Goal: Check status: Check status

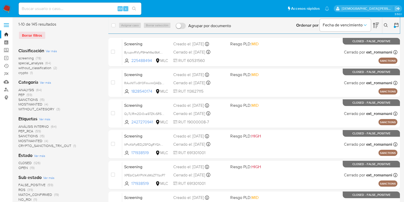
click at [395, 27] on div at bounding box center [395, 27] width 2 height 2
click at [398, 24] on icon at bounding box center [396, 24] width 5 height 5
click at [395, 25] on icon at bounding box center [396, 24] width 5 height 5
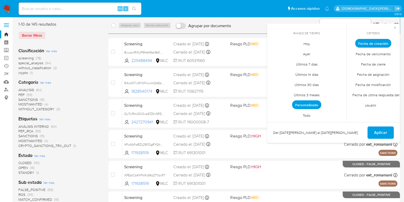
click at [311, 104] on span "Personalizado" at bounding box center [306, 104] width 29 height 9
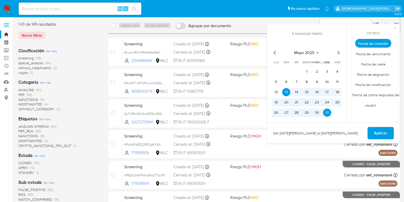
click at [337, 52] on icon "Mes siguiente" at bounding box center [338, 53] width 6 height 6
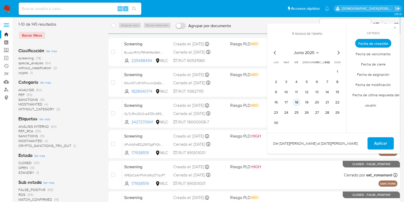
drag, startPoint x: 339, startPoint y: 73, endPoint x: 299, endPoint y: 99, distance: 47.6
click at [339, 73] on button "1" at bounding box center [337, 71] width 8 height 8
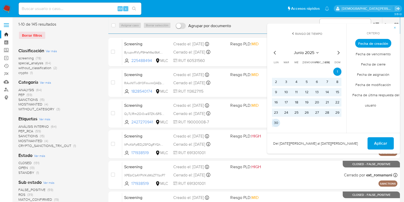
click at [278, 121] on button "30" at bounding box center [276, 123] width 8 height 8
click at [385, 143] on span "Aplicar" at bounding box center [380, 142] width 13 height 11
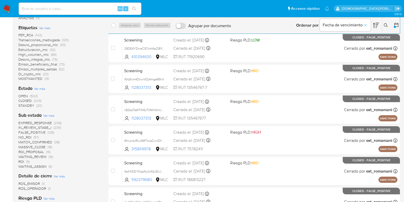
scroll to position [64, 0]
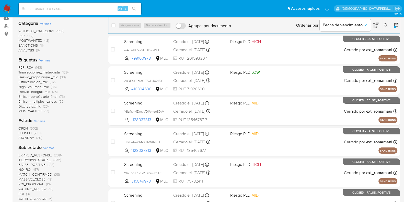
click at [48, 60] on span "Ver más" at bounding box center [44, 60] width 11 height 5
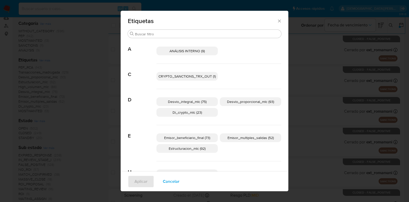
click at [164, 182] on span "Cancelar" at bounding box center [171, 181] width 17 height 11
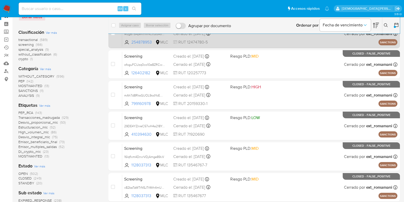
scroll to position [0, 0]
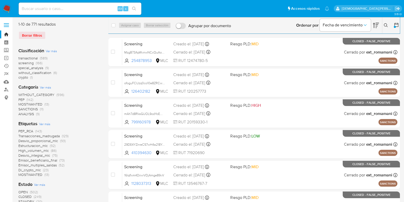
click at [395, 26] on div at bounding box center [395, 27] width 2 height 2
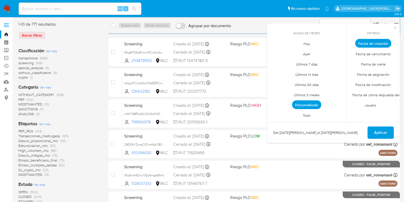
click at [311, 103] on span "Personalizado" at bounding box center [306, 104] width 29 height 9
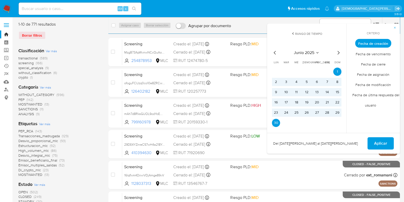
click at [275, 52] on icon "Mes anterior" at bounding box center [275, 53] width 6 height 6
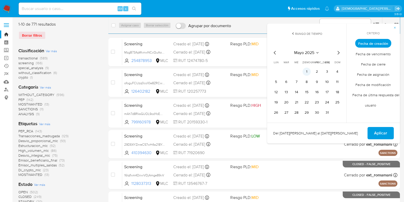
click at [307, 73] on button "1" at bounding box center [307, 71] width 8 height 8
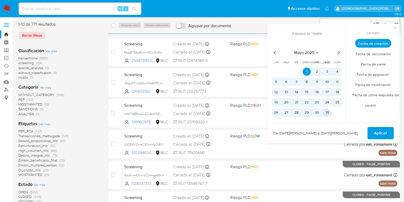
click at [327, 114] on button "31" at bounding box center [327, 112] width 8 height 8
click at [371, 130] on button "Aplicar" at bounding box center [380, 133] width 26 height 12
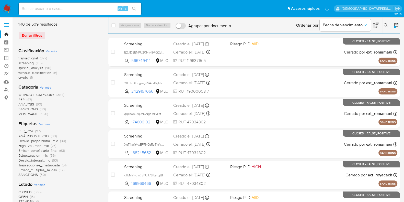
click at [38, 67] on span "special_analysis" at bounding box center [30, 67] width 25 height 5
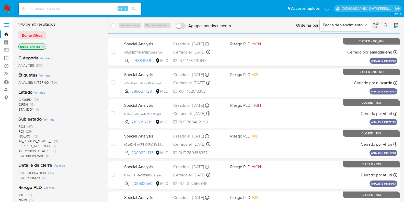
click at [396, 25] on icon at bounding box center [396, 24] width 5 height 5
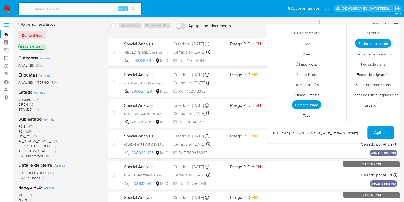
click at [307, 104] on span "Personalizado" at bounding box center [306, 104] width 29 height 9
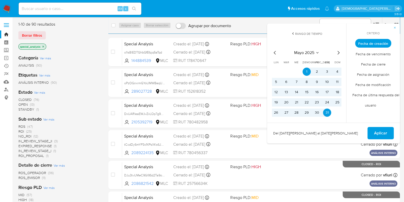
click at [338, 52] on icon "Mes siguiente" at bounding box center [339, 53] width 2 height 4
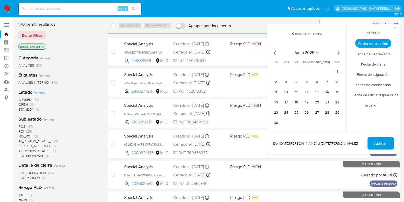
click at [339, 52] on icon "Mes siguiente" at bounding box center [339, 53] width 2 height 4
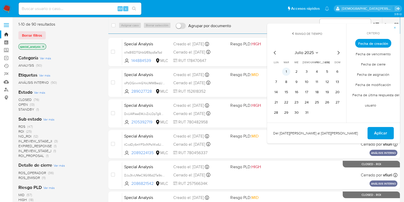
click at [285, 71] on button "1" at bounding box center [286, 71] width 8 height 8
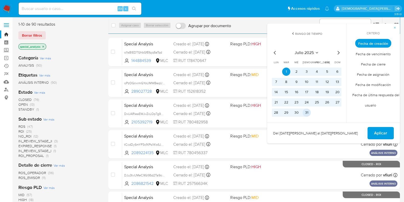
click at [307, 112] on button "31" at bounding box center [307, 112] width 8 height 8
click at [376, 131] on span "Aplicar" at bounding box center [380, 132] width 13 height 11
